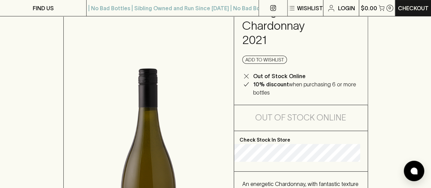
scroll to position [136, 0]
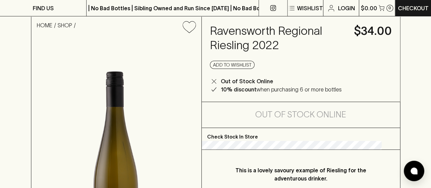
scroll to position [136, 0]
